Goal: Find specific page/section: Find specific page/section

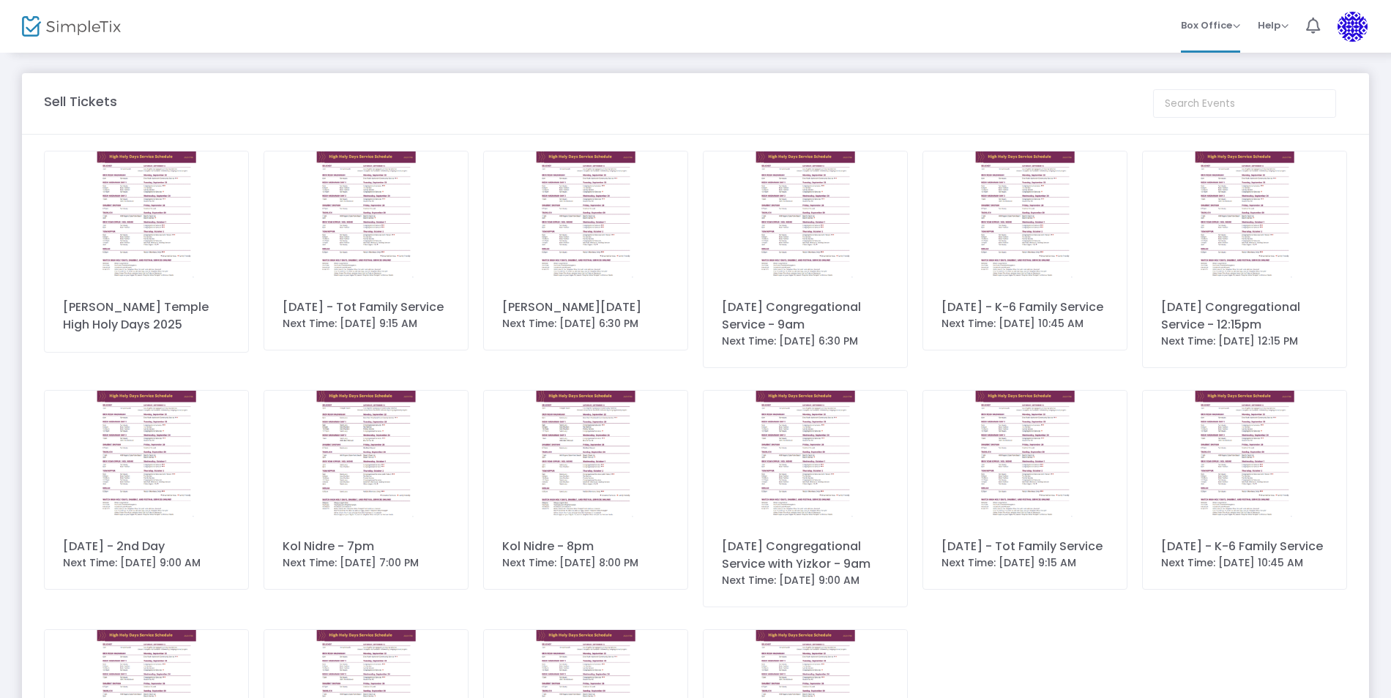
click at [179, 226] on img at bounding box center [147, 216] width 204 height 129
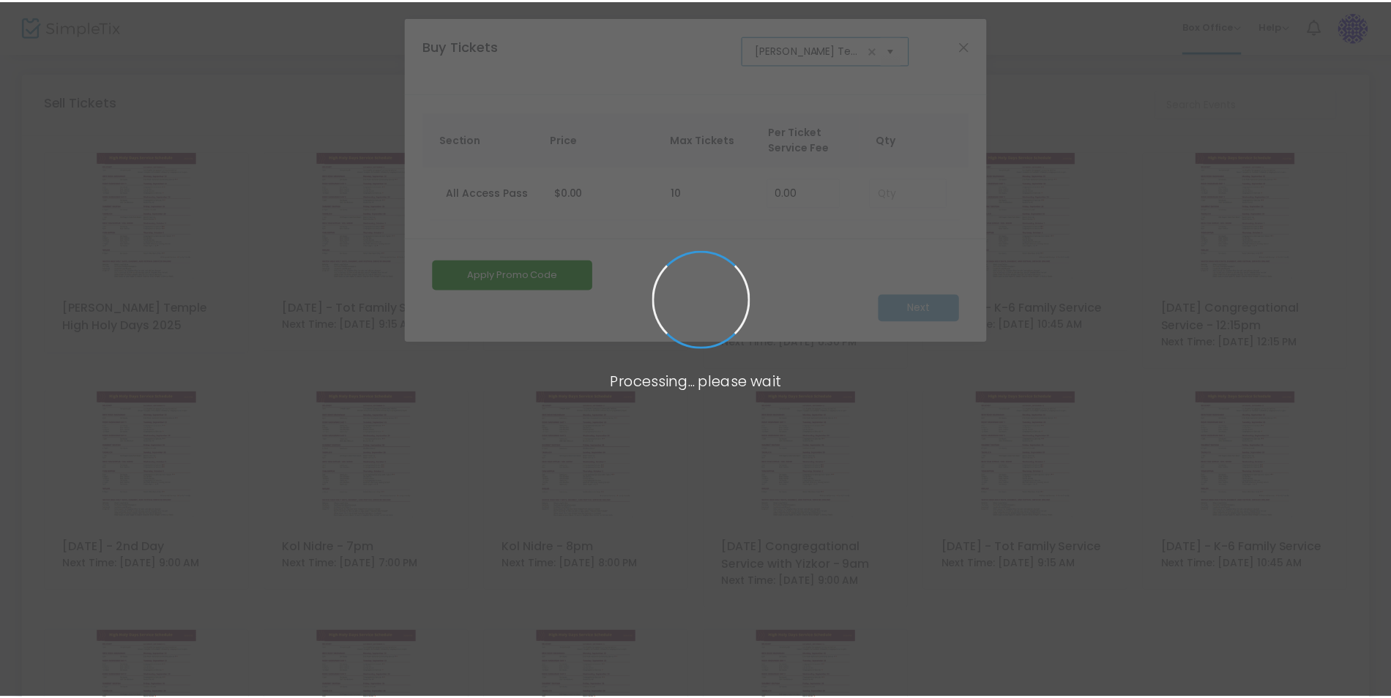
scroll to position [0, 108]
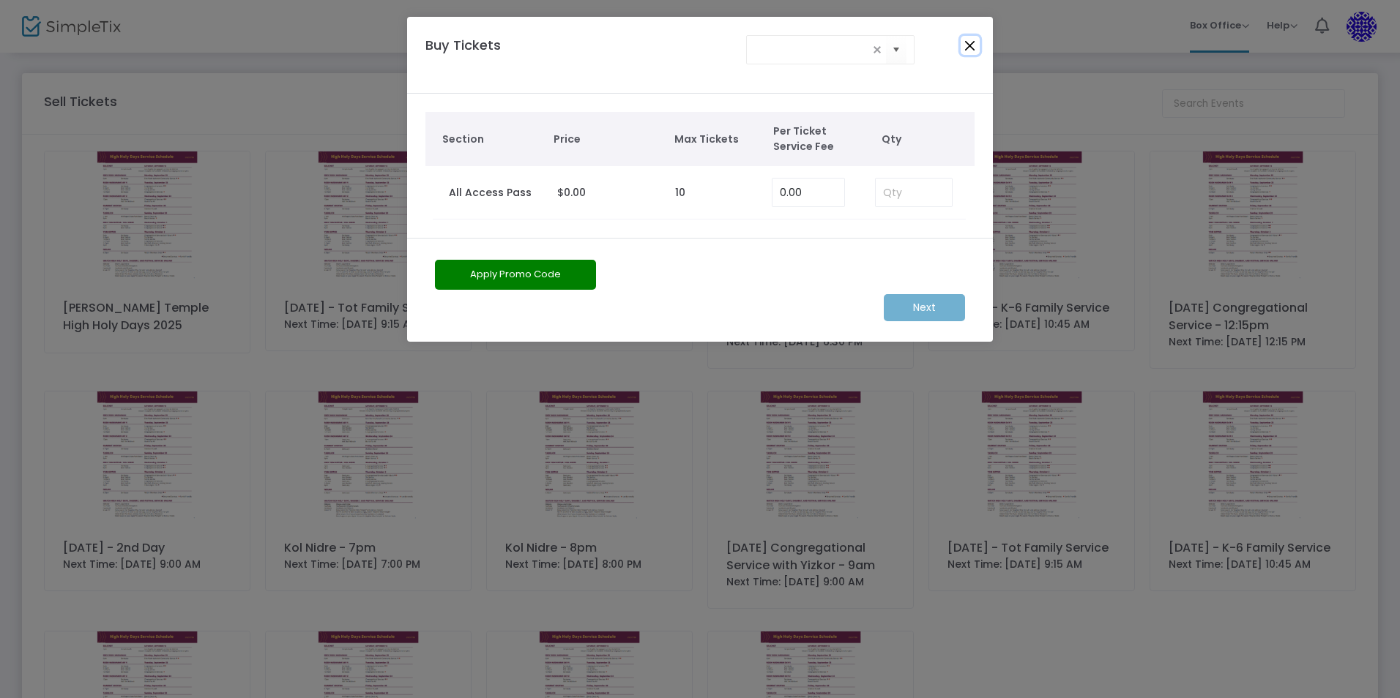
click at [963, 44] on button "Close" at bounding box center [969, 45] width 19 height 19
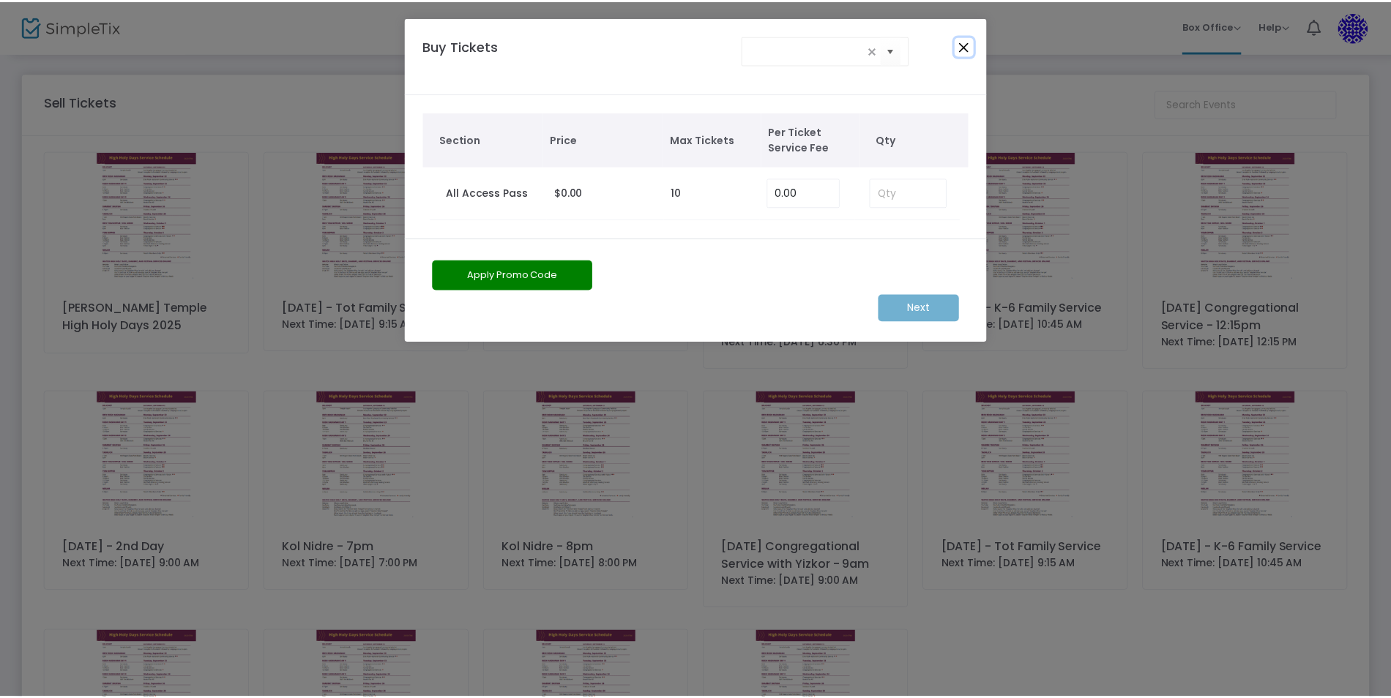
scroll to position [0, 0]
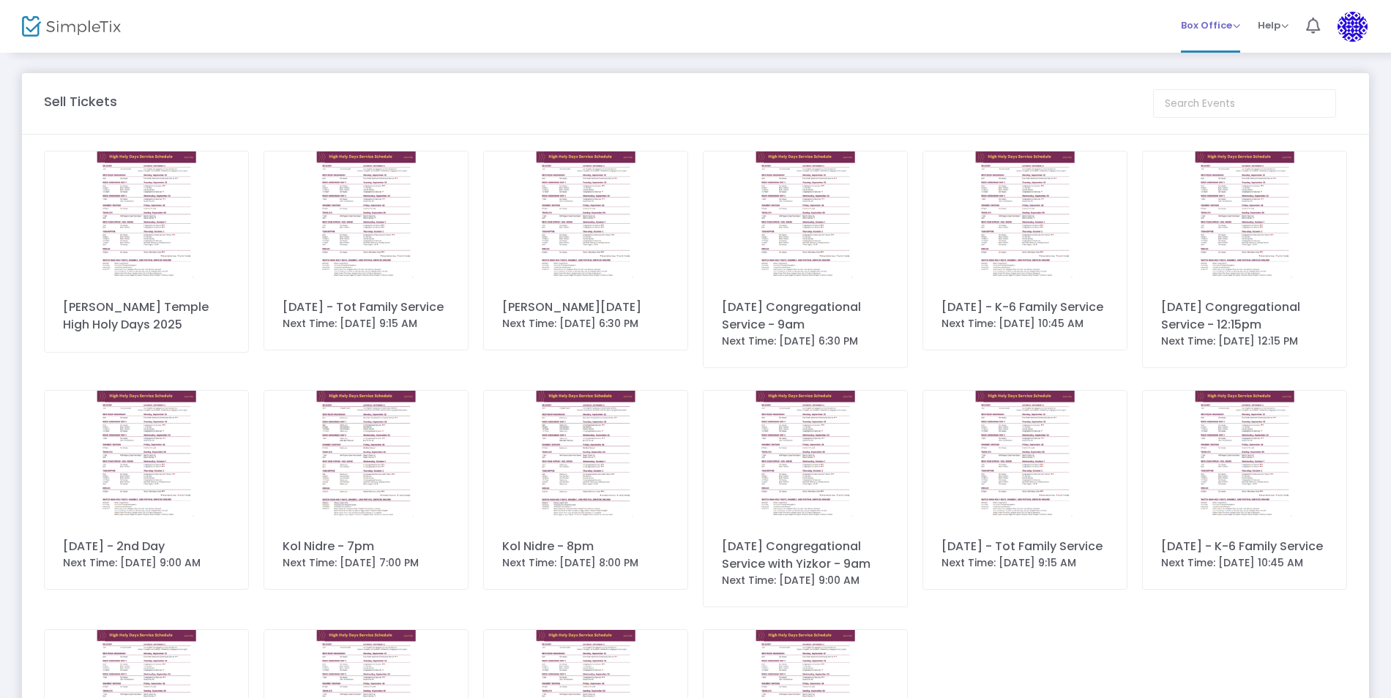
click at [1215, 22] on span "Box Office" at bounding box center [1210, 25] width 59 height 14
drag, startPoint x: 1103, startPoint y: 40, endPoint x: 1114, endPoint y: 39, distance: 11.1
click at [1103, 40] on div "Box Office Sell Tickets Bookings Sell Season Pass Memberships Help View Docs Co…" at bounding box center [789, 26] width 1204 height 53
click at [1208, 7] on span "Box Office Sell Tickets Bookings Sell Season Pass" at bounding box center [1210, 25] width 59 height 37
click at [1208, 22] on span "Box Office" at bounding box center [1210, 25] width 59 height 14
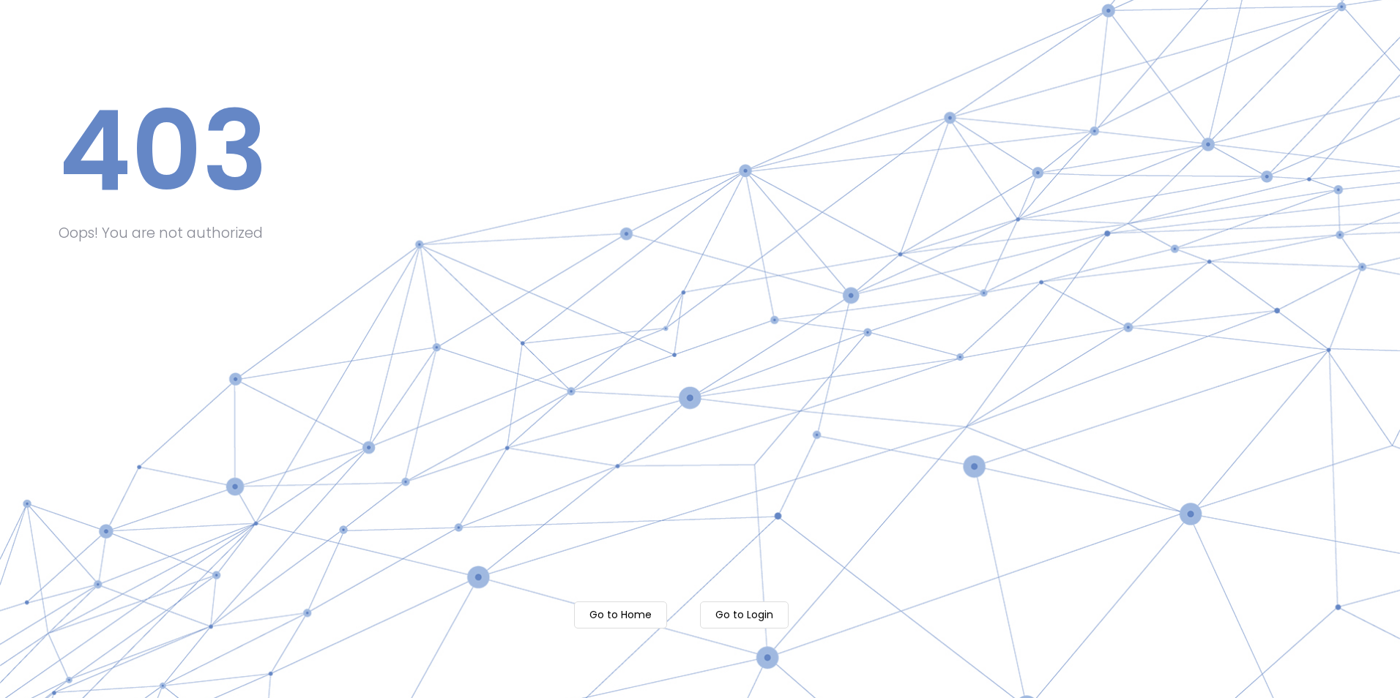
click at [729, 611] on m-button "Go to Login" at bounding box center [744, 615] width 89 height 27
click at [746, 620] on m-button "Go to Login" at bounding box center [744, 615] width 89 height 27
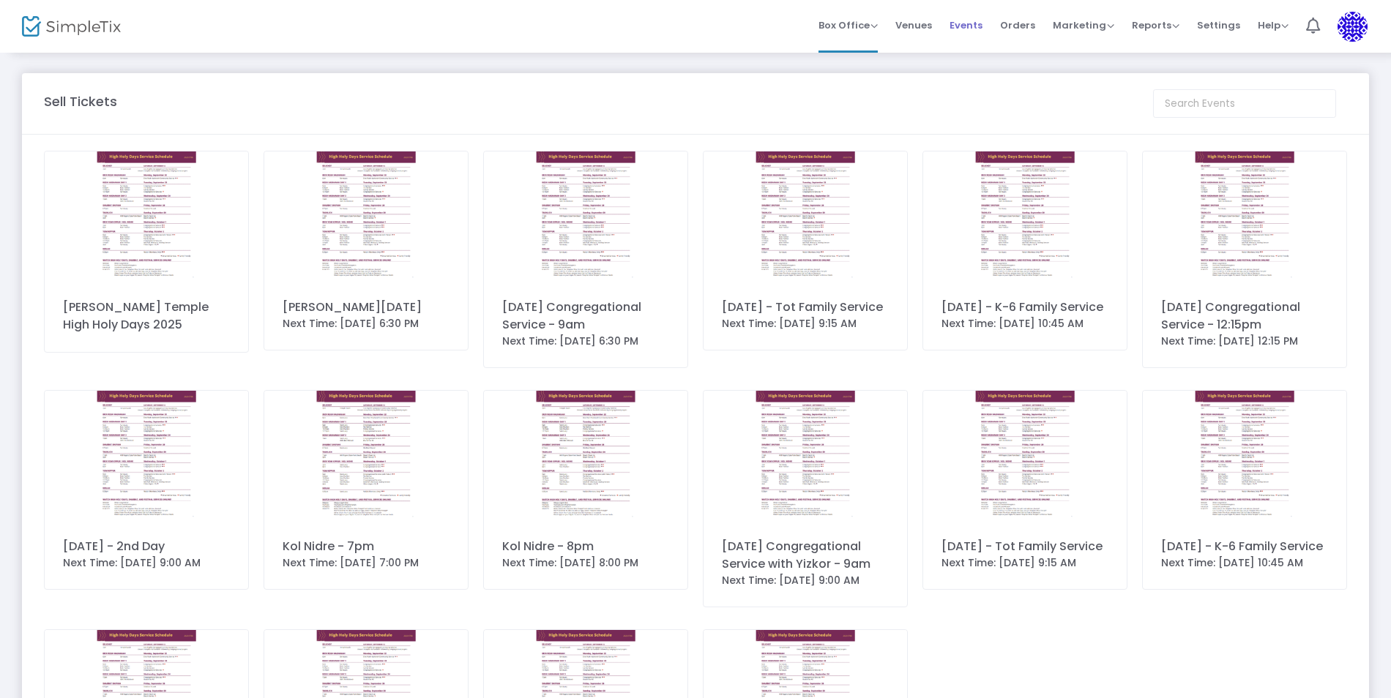
click at [978, 23] on span "Events" at bounding box center [965, 25] width 33 height 37
